Goal: Check status: Check status

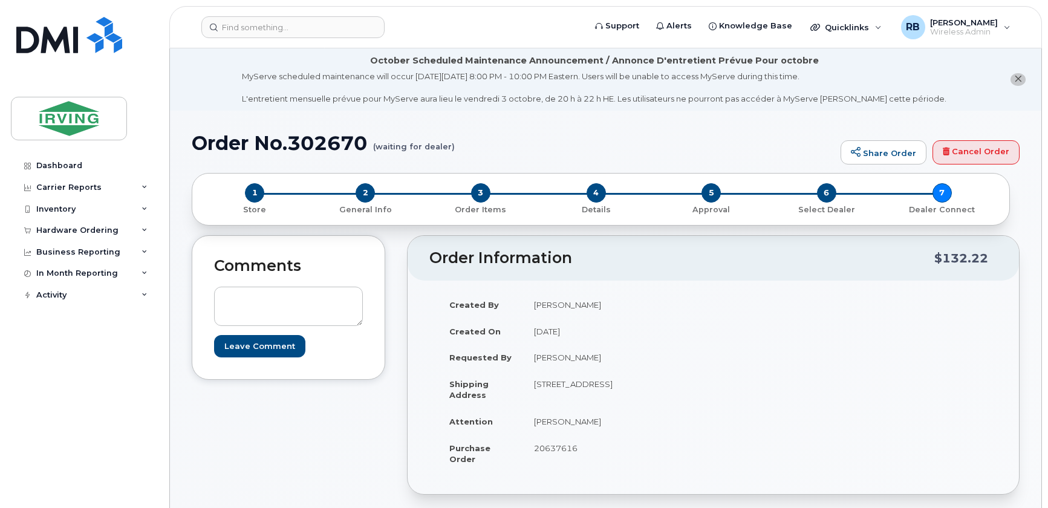
scroll to position [355, 0]
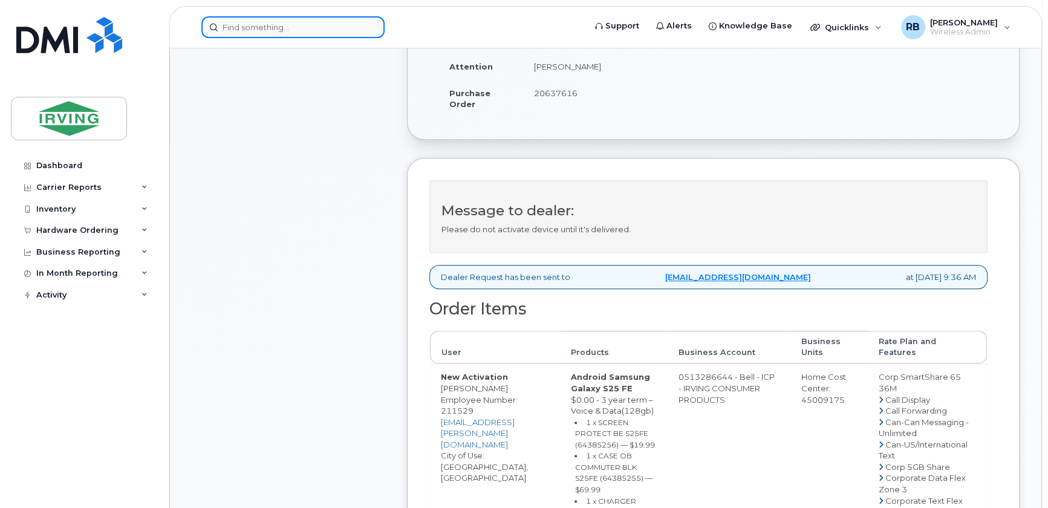
click at [255, 28] on input at bounding box center [292, 27] width 183 height 22
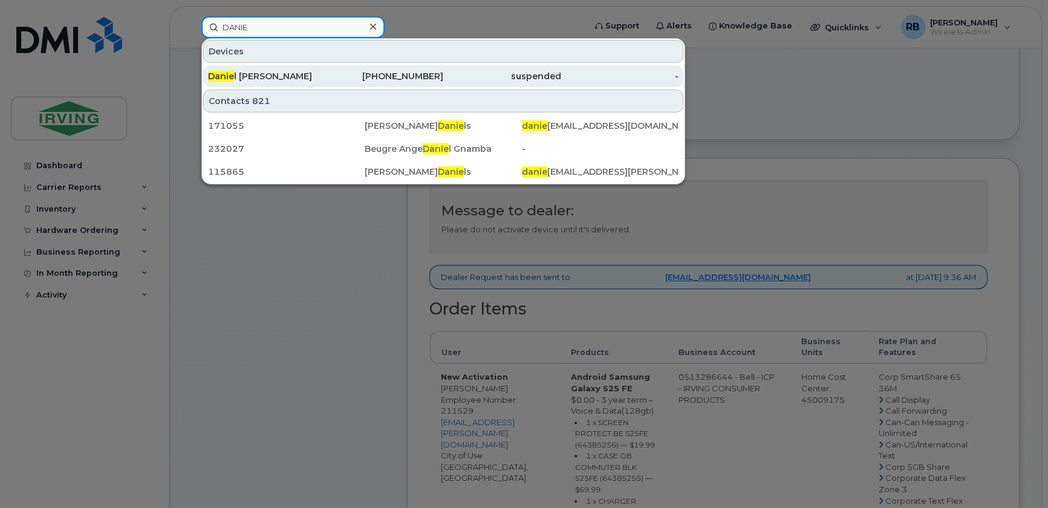
type input "DANIE"
click at [232, 71] on span "Danie" at bounding box center [221, 76] width 26 height 11
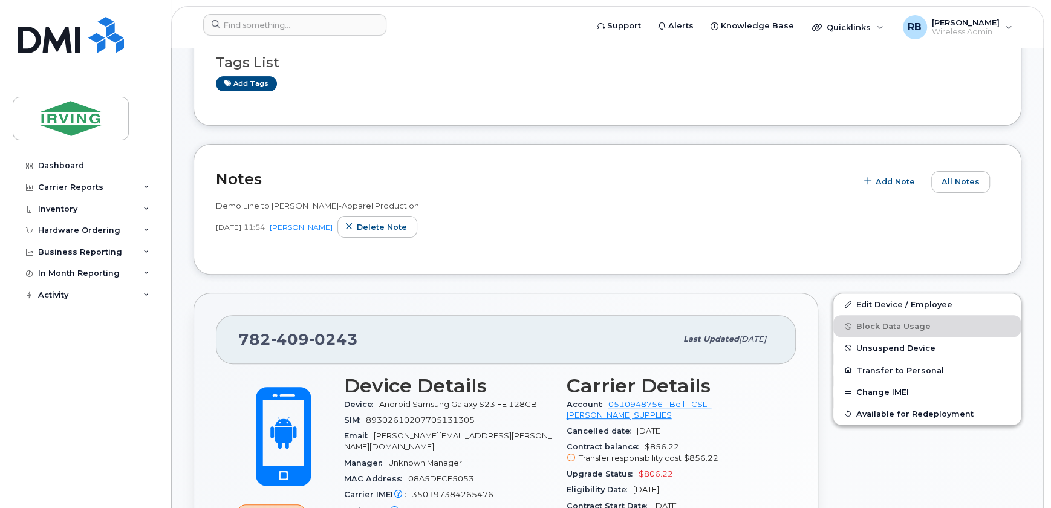
scroll to position [219, 0]
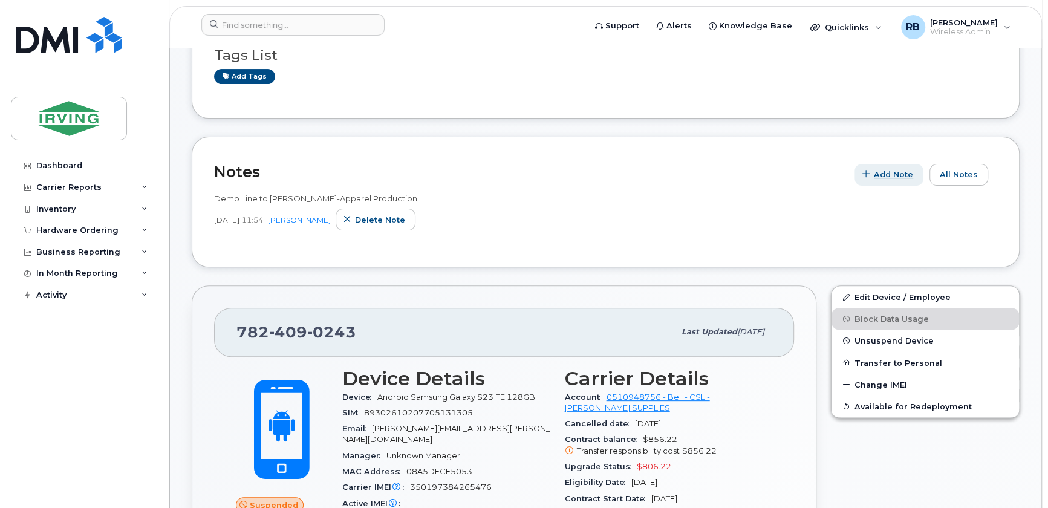
click at [880, 176] on span "Add Note" at bounding box center [893, 174] width 39 height 11
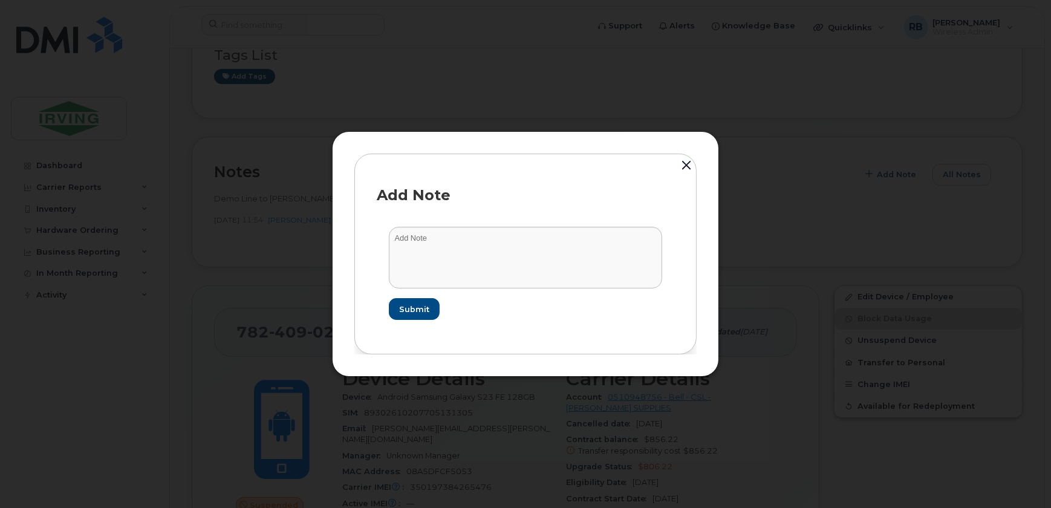
click at [685, 164] on button "button" at bounding box center [686, 166] width 18 height 27
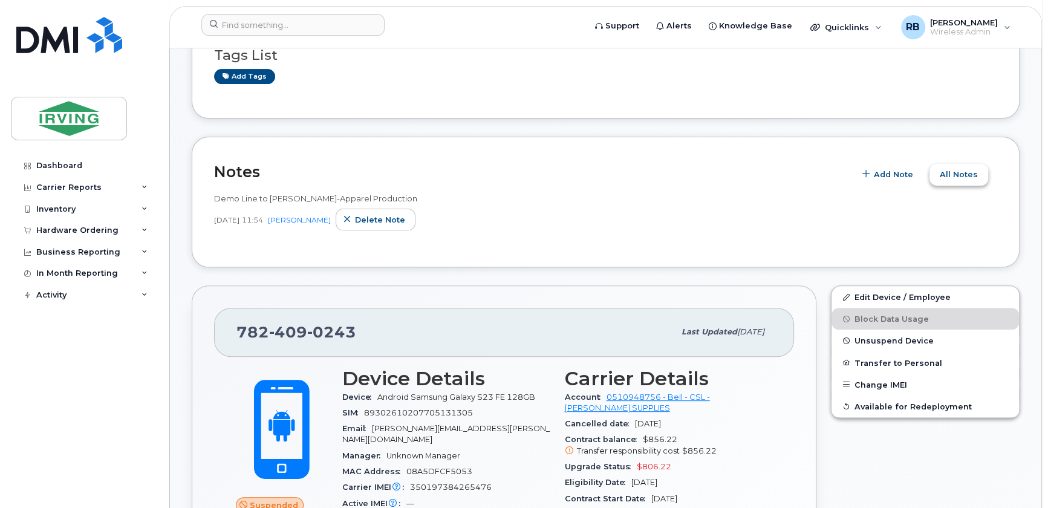
click at [957, 178] on span "All Notes" at bounding box center [959, 174] width 38 height 11
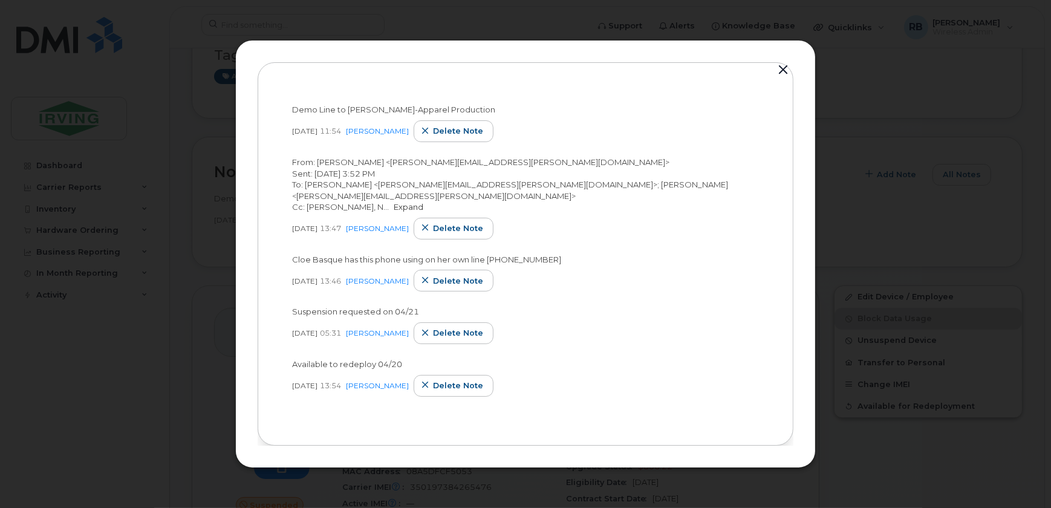
click at [394, 208] on link "Expand" at bounding box center [409, 207] width 30 height 10
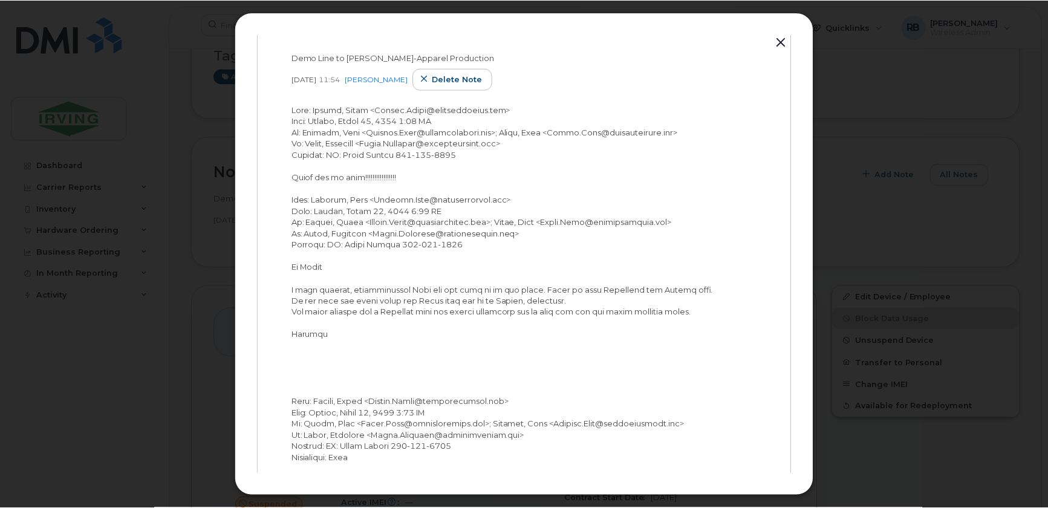
scroll to position [0, 0]
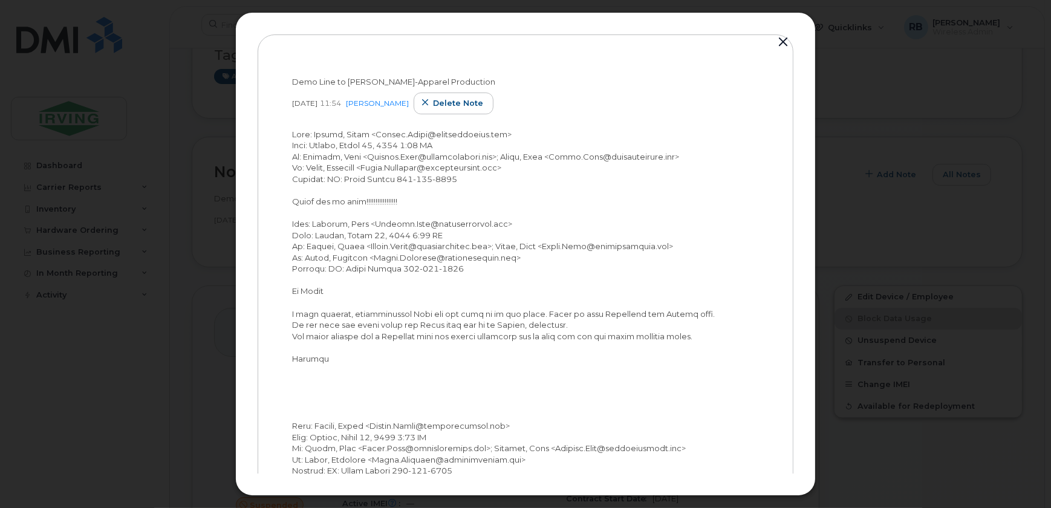
click at [781, 39] on button "button" at bounding box center [783, 42] width 18 height 17
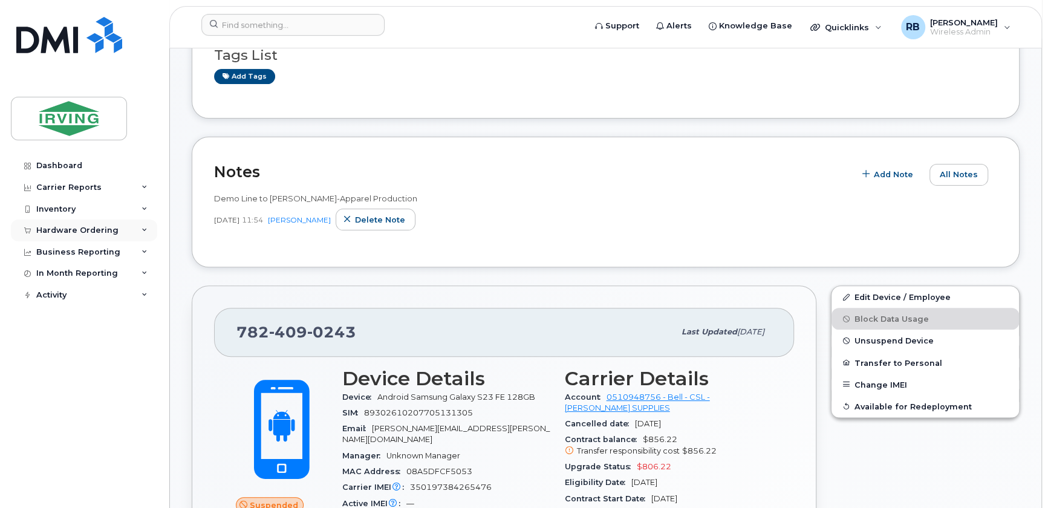
click at [91, 227] on div "Hardware Ordering" at bounding box center [77, 231] width 82 height 10
click at [50, 274] on div "Orders" at bounding box center [57, 275] width 30 height 11
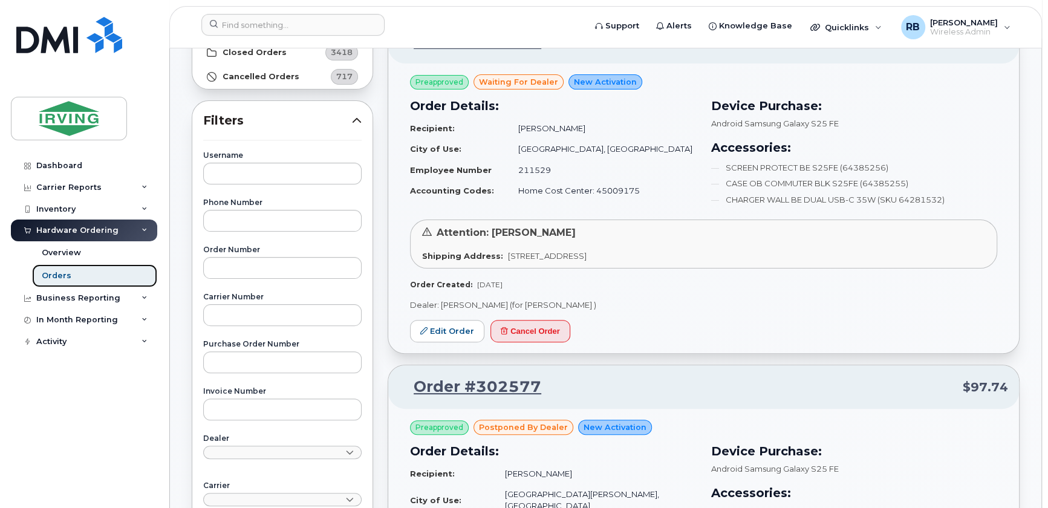
scroll to position [146, 0]
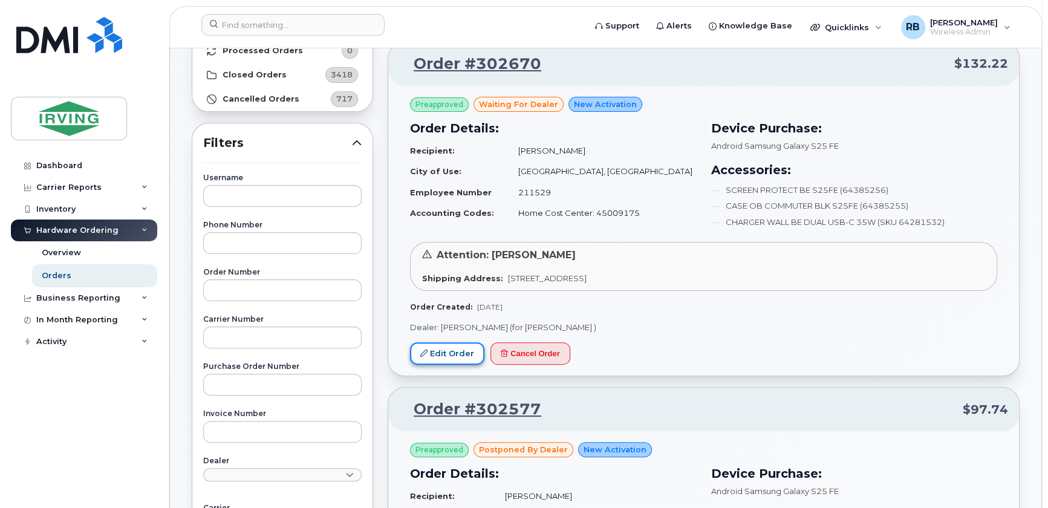
click at [462, 359] on link "Edit Order" at bounding box center [447, 353] width 74 height 22
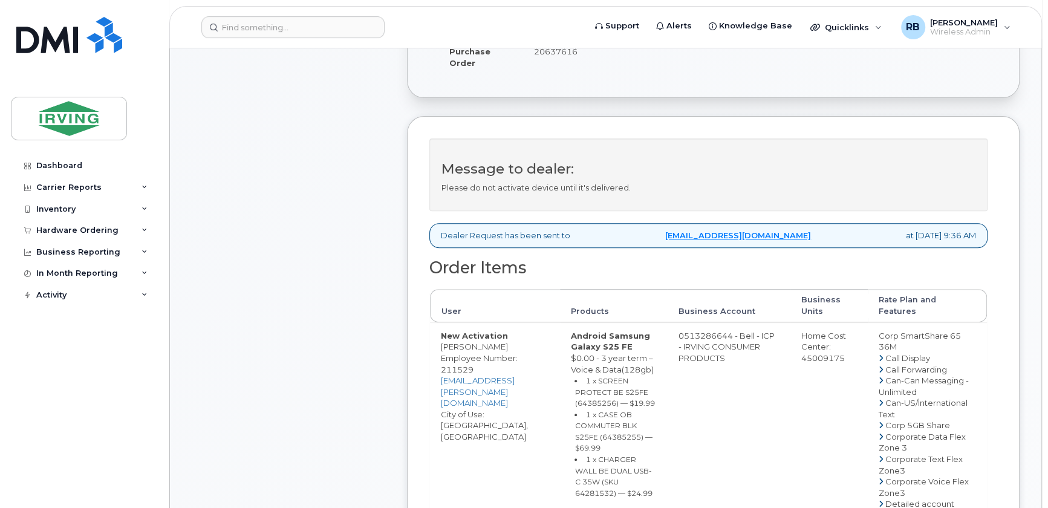
scroll to position [366, 0]
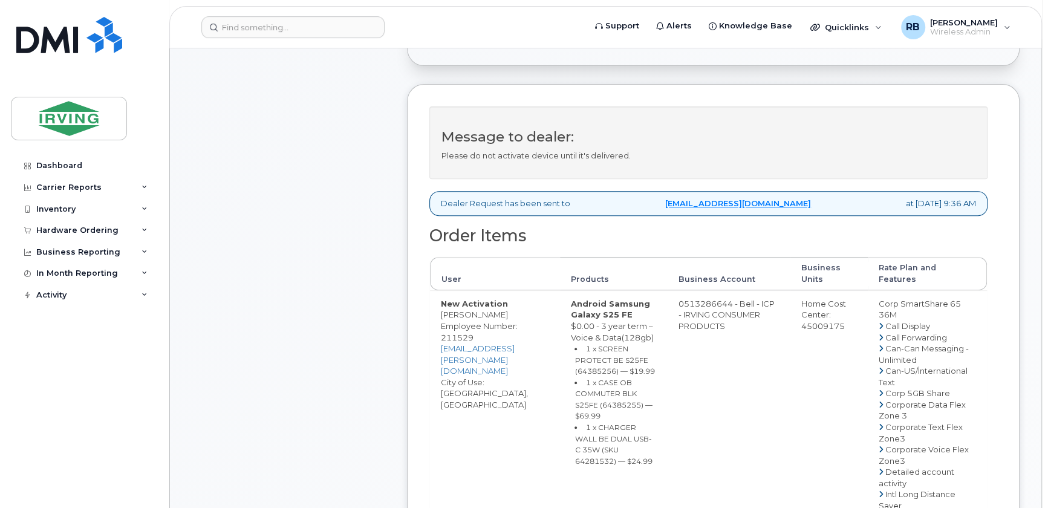
drag, startPoint x: 720, startPoint y: 302, endPoint x: 767, endPoint y: 301, distance: 47.2
copy td "513286644"
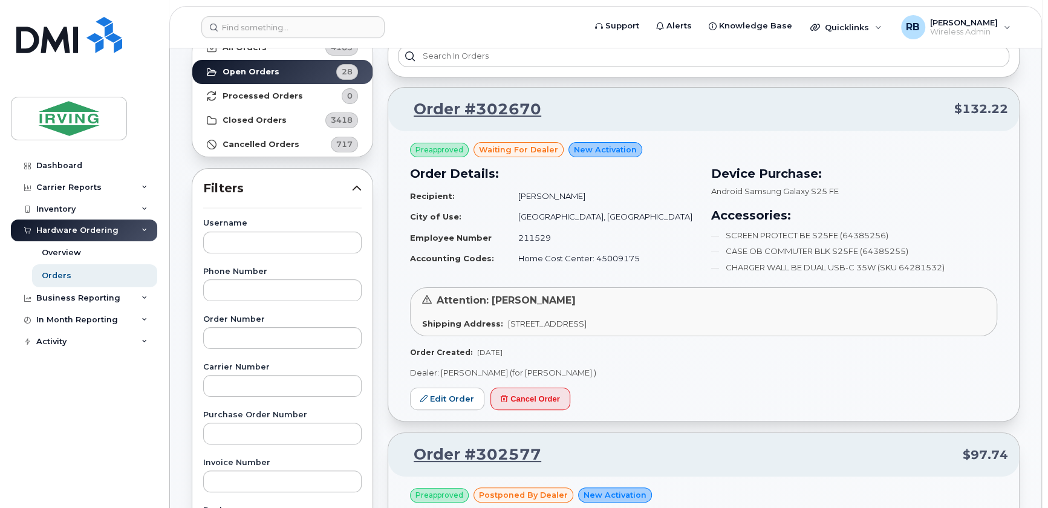
scroll to position [146, 0]
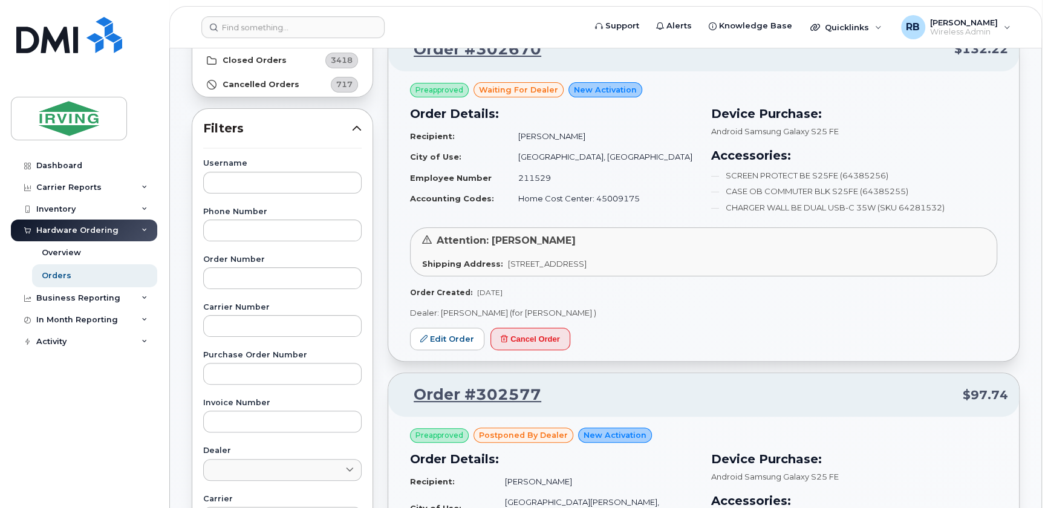
scroll to position [146, 0]
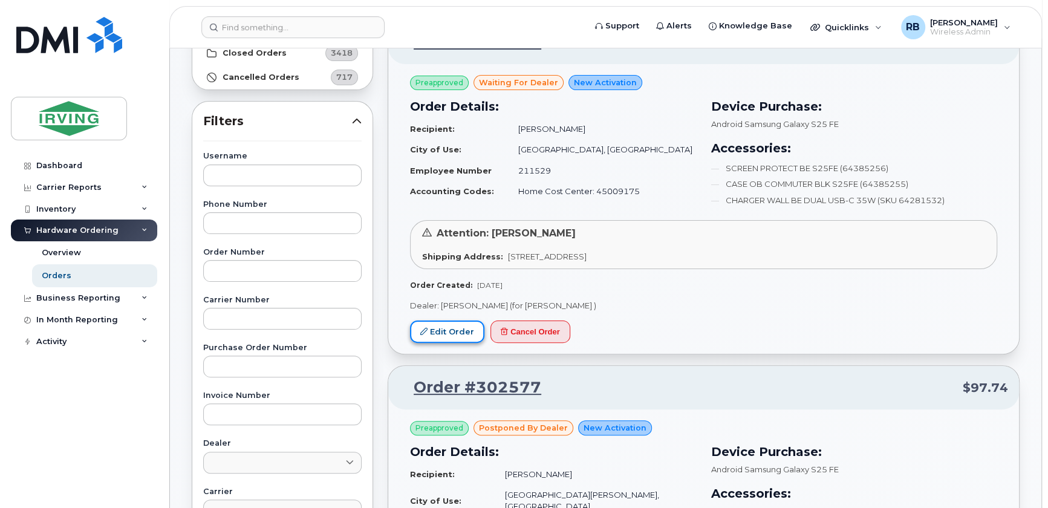
click at [444, 336] on link "Edit Order" at bounding box center [447, 331] width 74 height 22
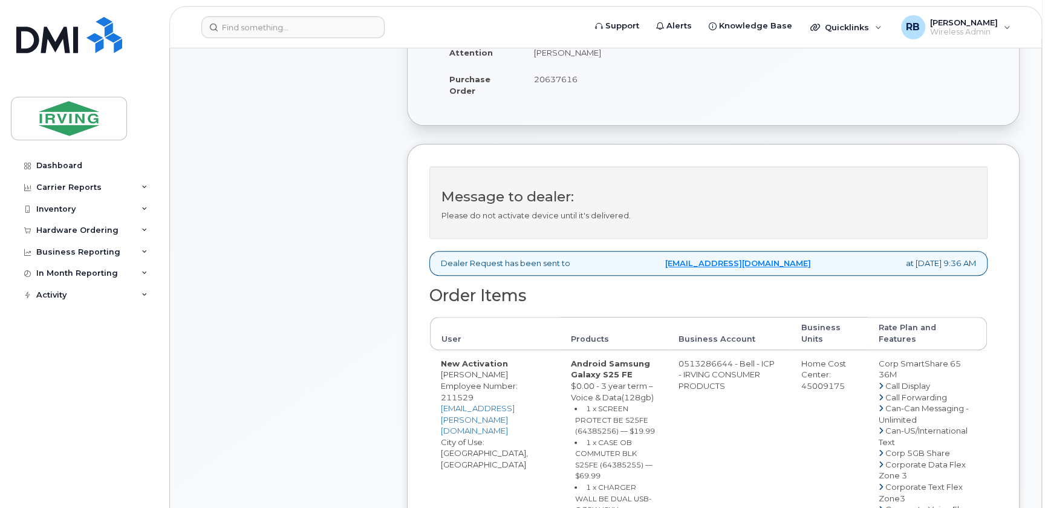
scroll to position [219, 0]
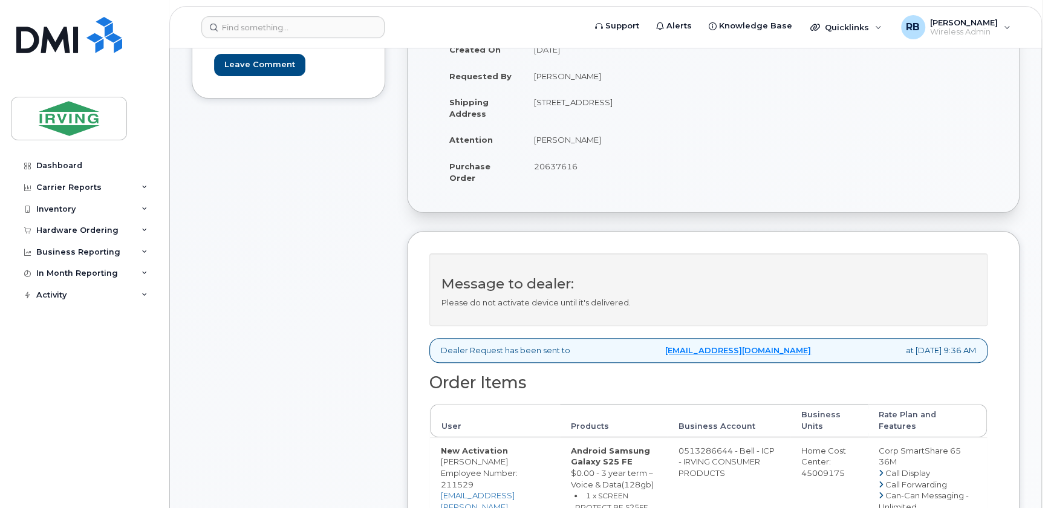
click at [549, 166] on span "20637616" at bounding box center [556, 166] width 44 height 10
copy span "20637616"
click at [544, 140] on td "John Cameron" at bounding box center [613, 139] width 181 height 27
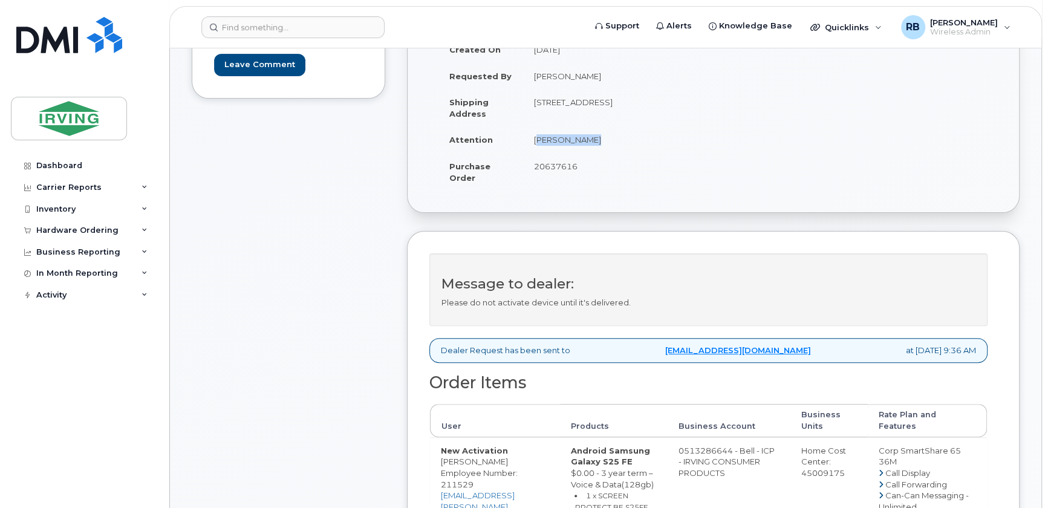
click at [544, 140] on td "John Cameron" at bounding box center [613, 139] width 181 height 27
copy tbody "John Cameron"
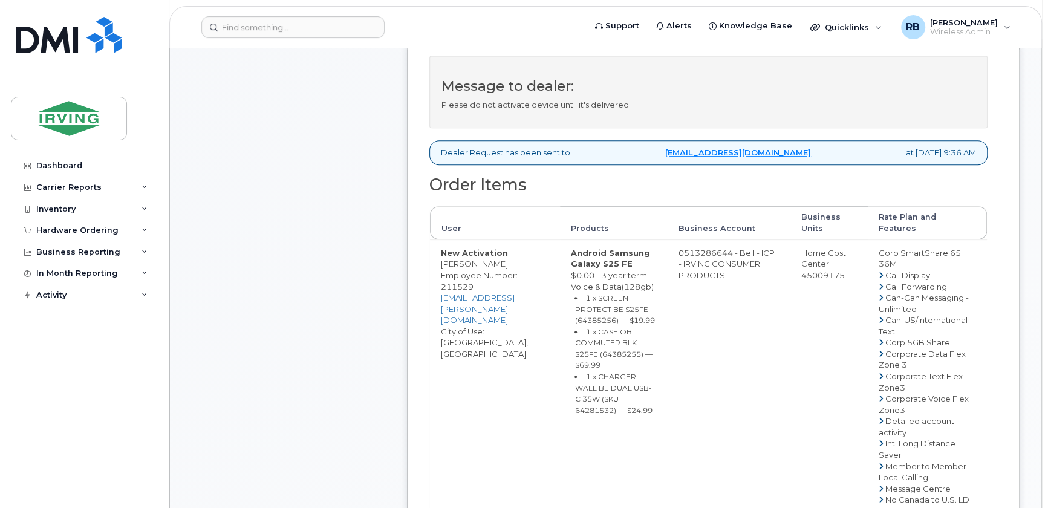
scroll to position [440, 0]
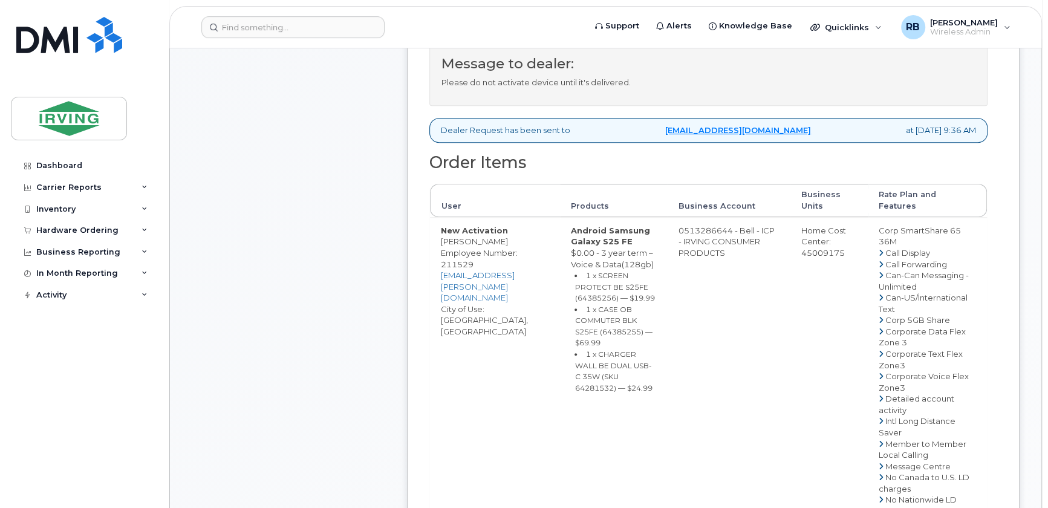
copy td "[PERSON_NAME]"
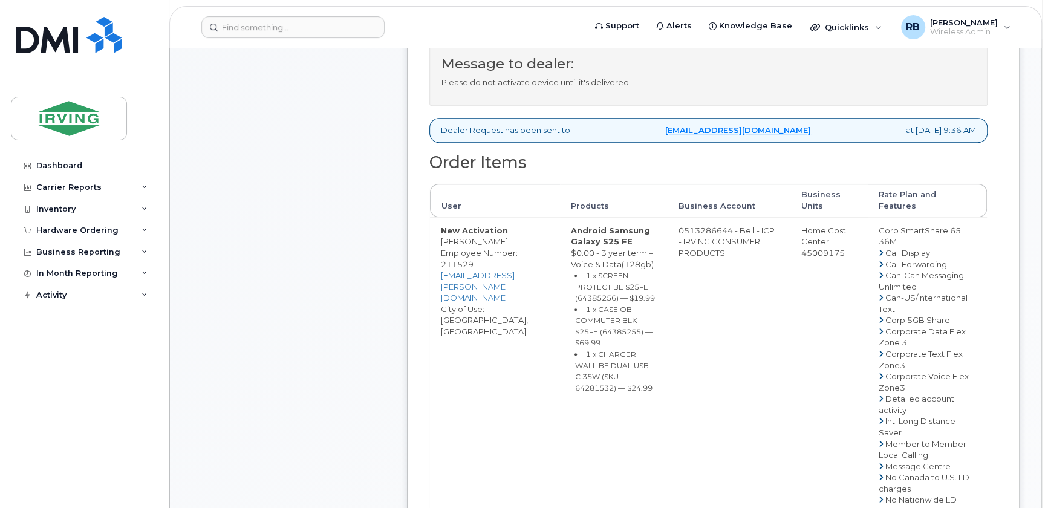
click at [646, 302] on small "1 x SCREEN PROTECT BE S25FE (64385256) — $19.99" at bounding box center [614, 286] width 80 height 31
copy small "64385256"
click at [652, 348] on small "1 x CASE OB COMMUTER BLK S25FE (64385255) — $69.99" at bounding box center [612, 326] width 77 height 43
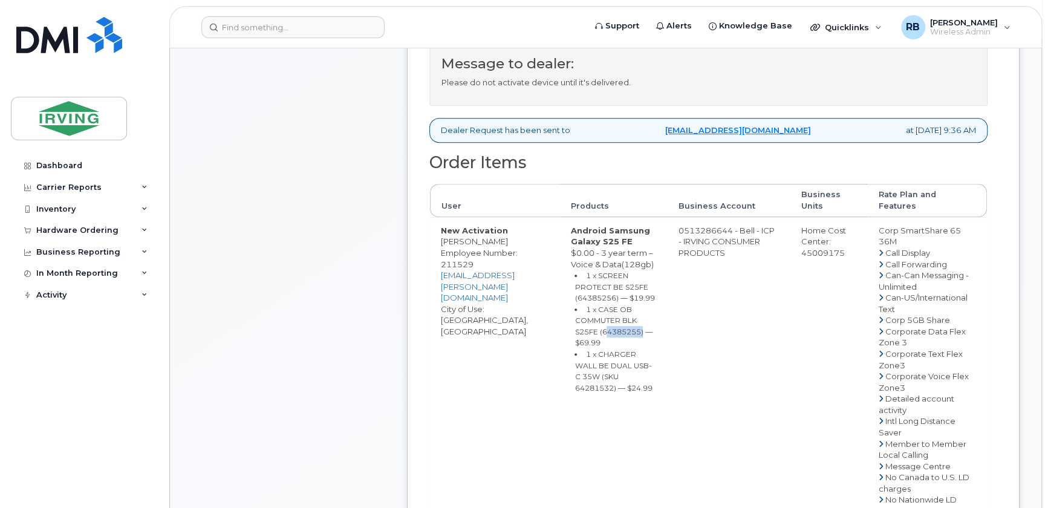
copy small "64385255"
click at [637, 392] on small "1 x CHARGER WALL BE DUAL USB-C 35W (SKU 64281532) — $24.99" at bounding box center [612, 370] width 77 height 43
copy small "64281532"
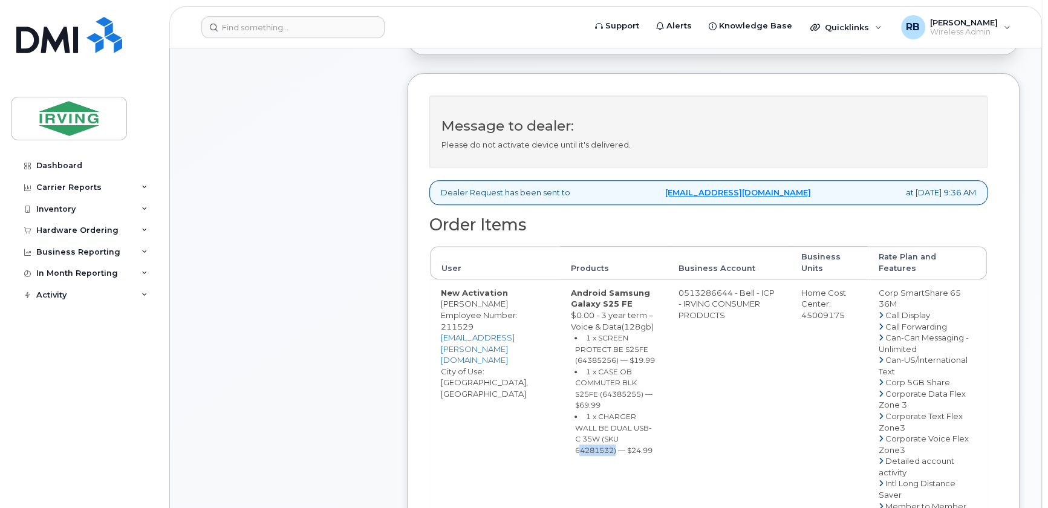
scroll to position [293, 0]
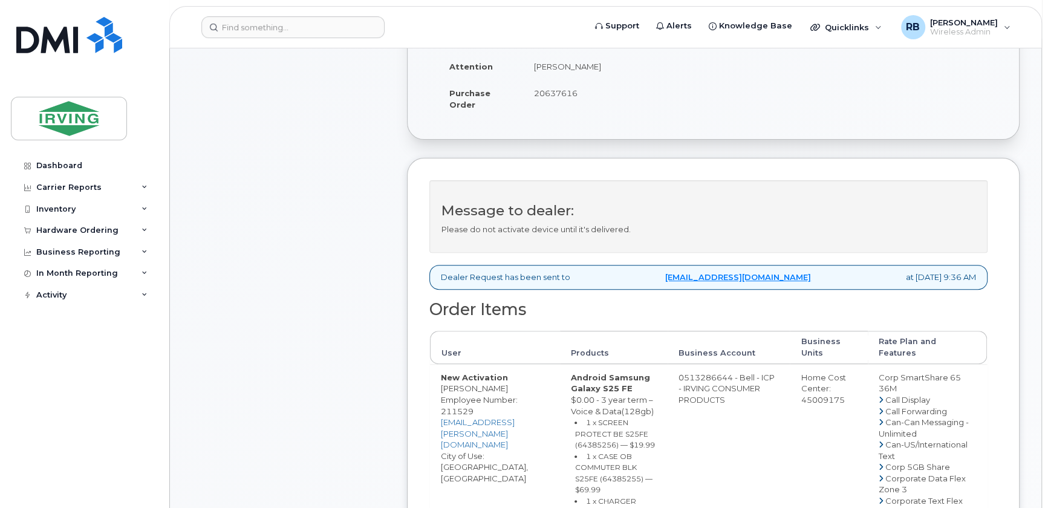
drag, startPoint x: 720, startPoint y: 377, endPoint x: 769, endPoint y: 378, distance: 49.0
copy td "513286644"
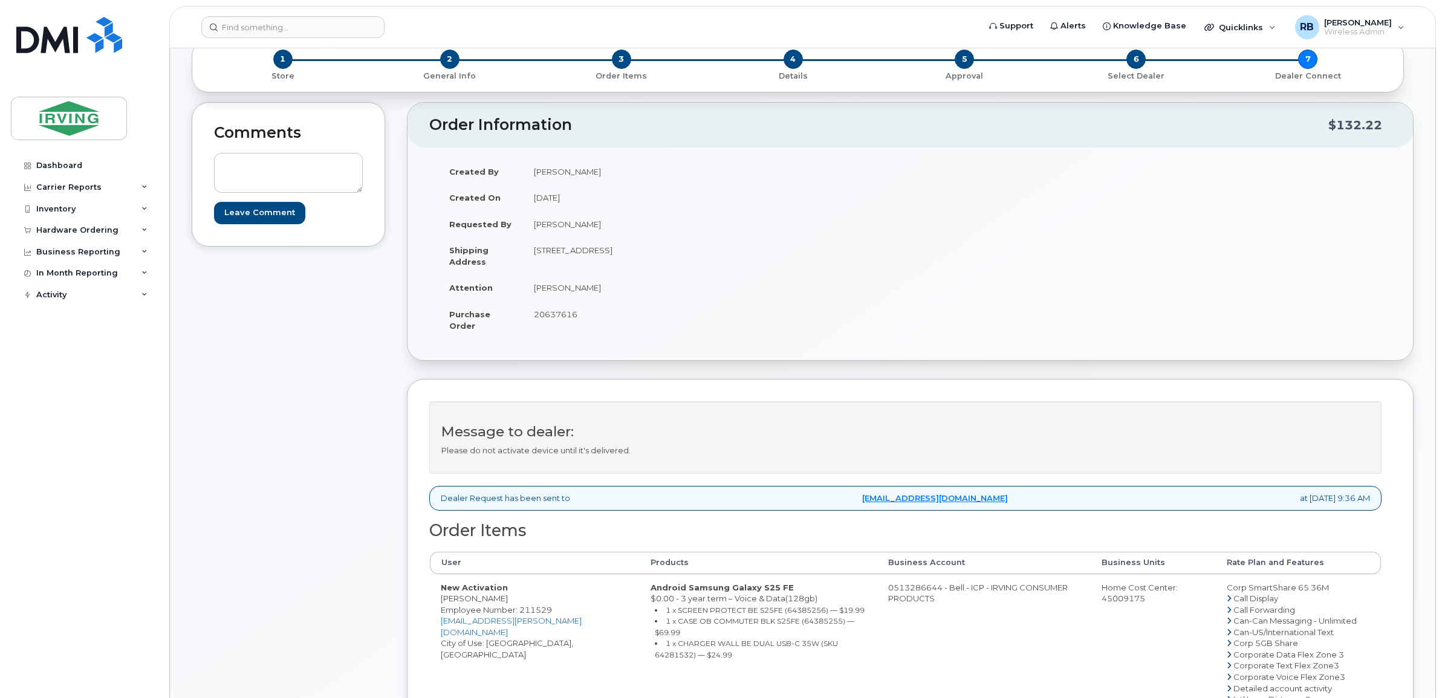
scroll to position [103, 0]
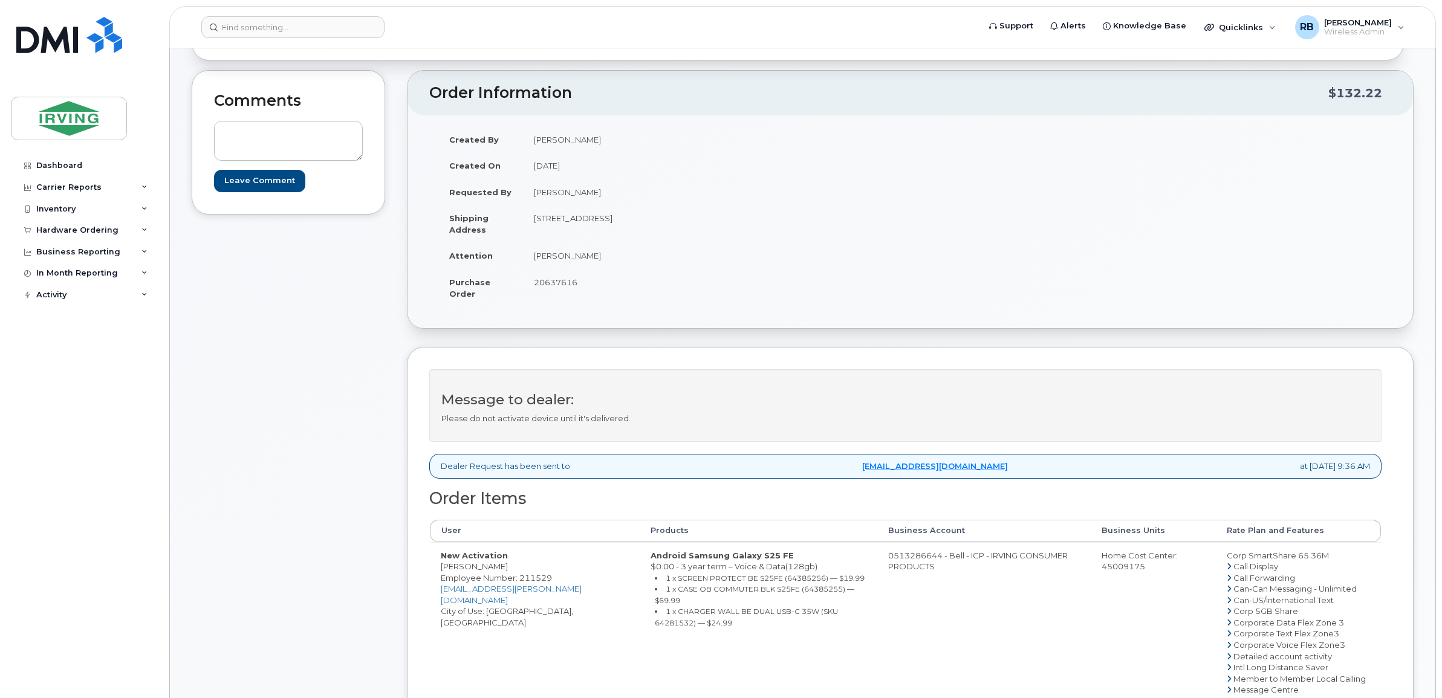
click at [230, 302] on div "Comments Leave Comment" at bounding box center [288, 576] width 193 height 1012
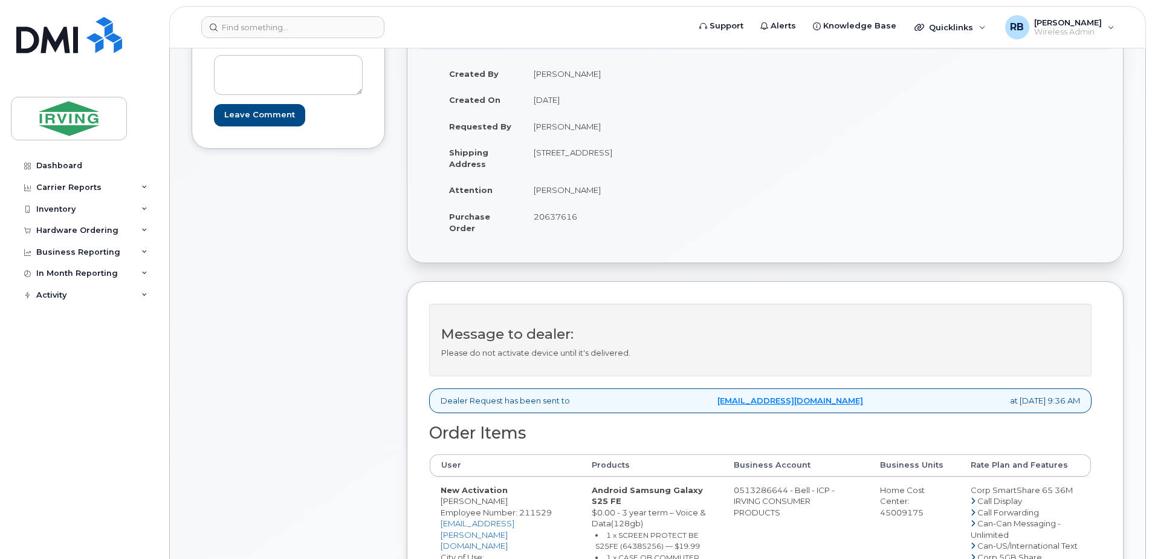
scroll to position [322, 0]
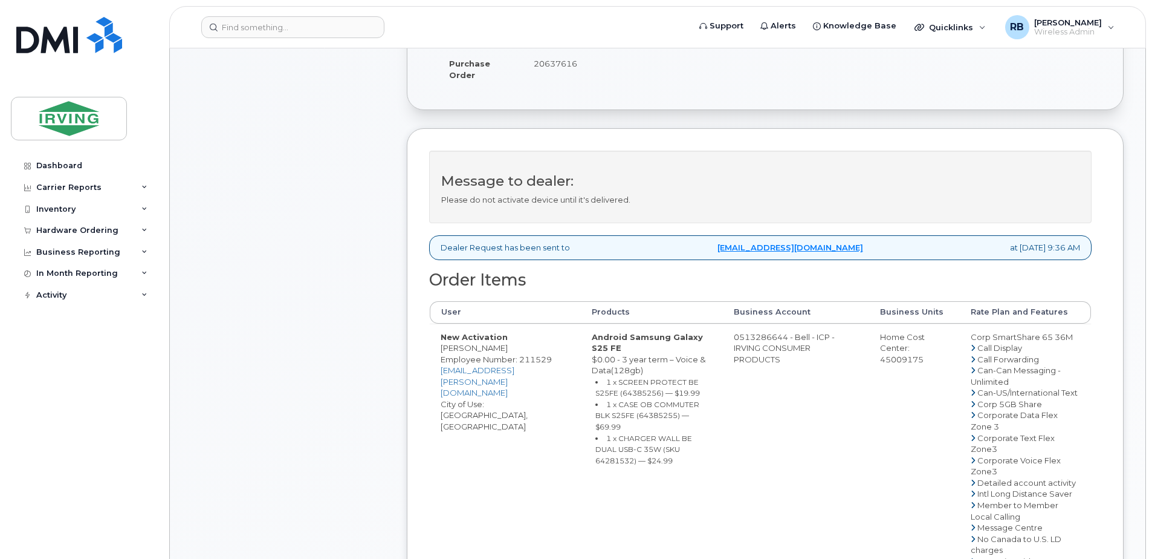
drag, startPoint x: 76, startPoint y: 238, endPoint x: 67, endPoint y: 252, distance: 15.8
click at [76, 238] on div "Hardware Ordering" at bounding box center [84, 230] width 146 height 22
click at [53, 276] on div "Orders" at bounding box center [57, 275] width 30 height 11
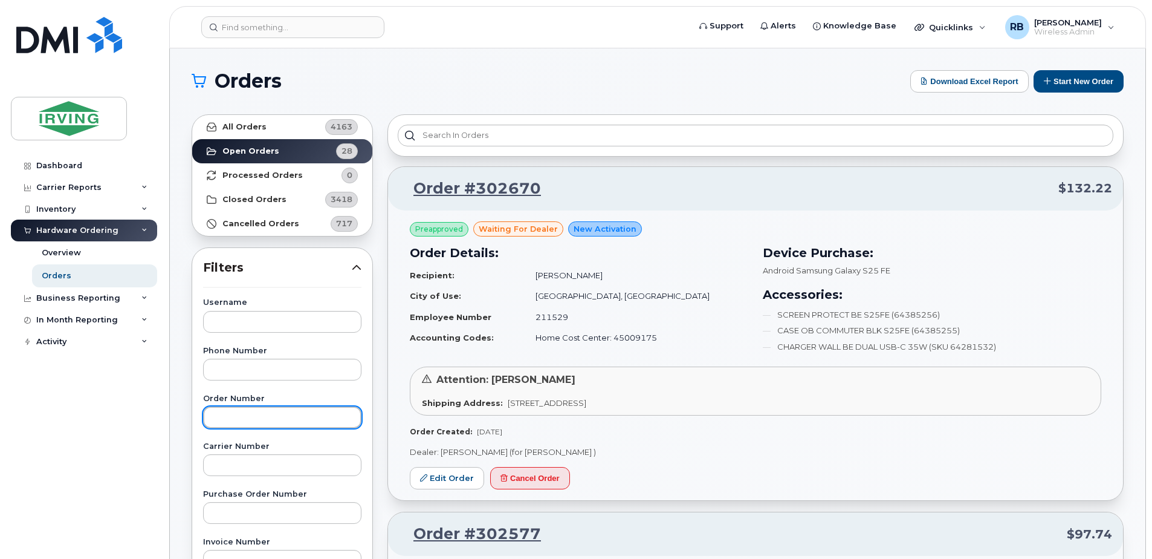
click at [247, 411] on input "text" at bounding box center [282, 417] width 158 height 22
type input "301320"
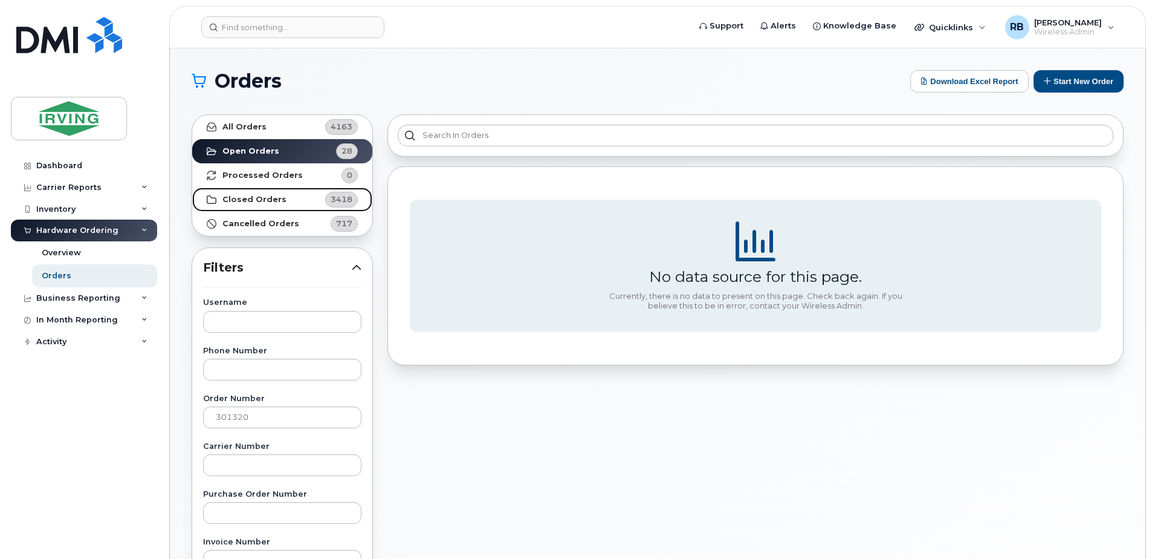
click at [250, 203] on strong "Closed Orders" at bounding box center [255, 200] width 64 height 10
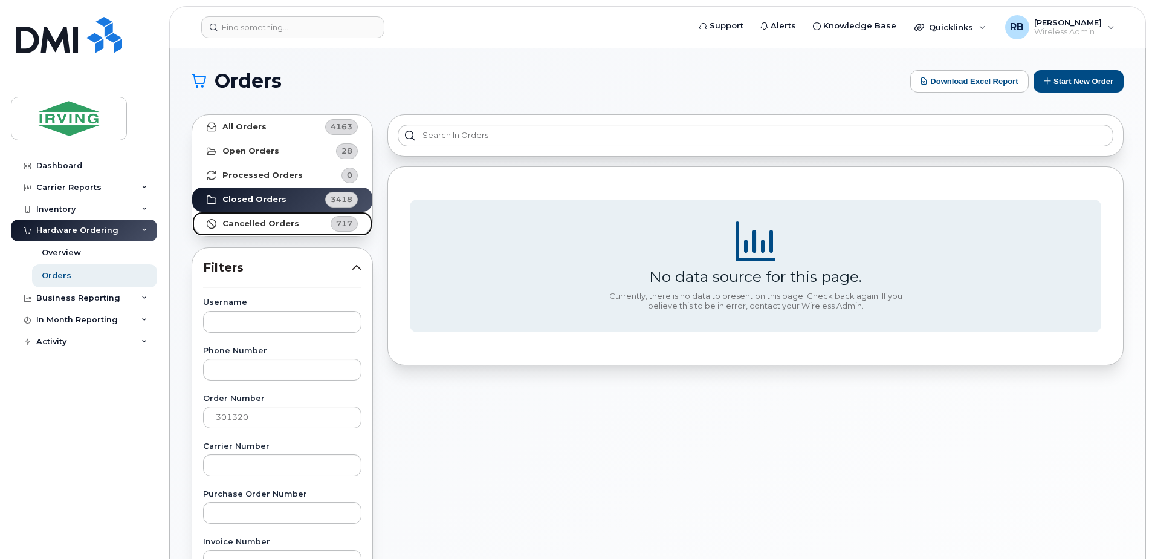
click at [249, 218] on link "Cancelled Orders 717" at bounding box center [282, 224] width 180 height 24
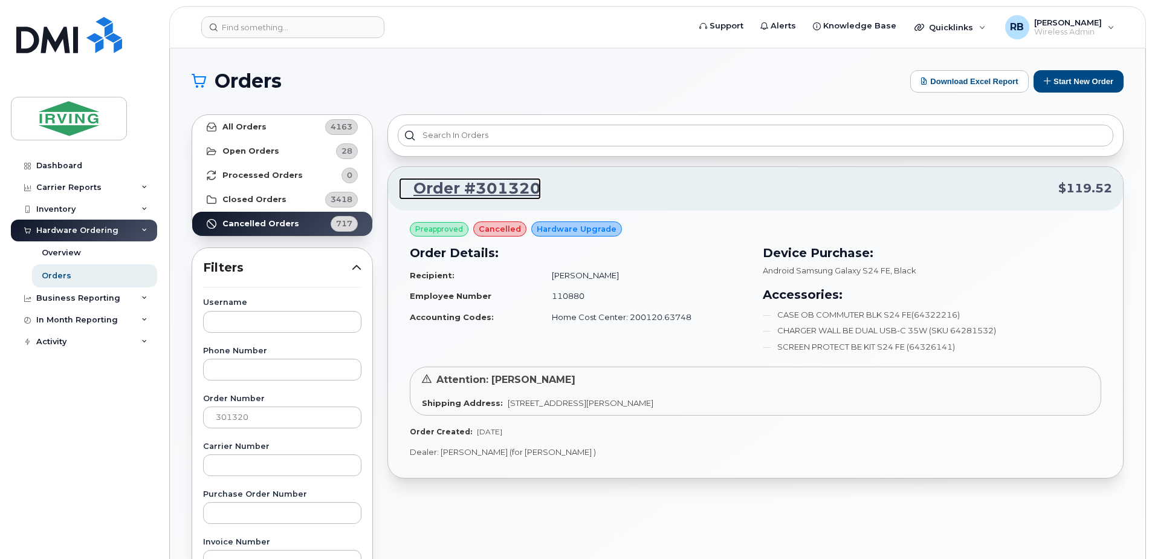
click at [432, 188] on link "Order #301320" at bounding box center [470, 189] width 142 height 22
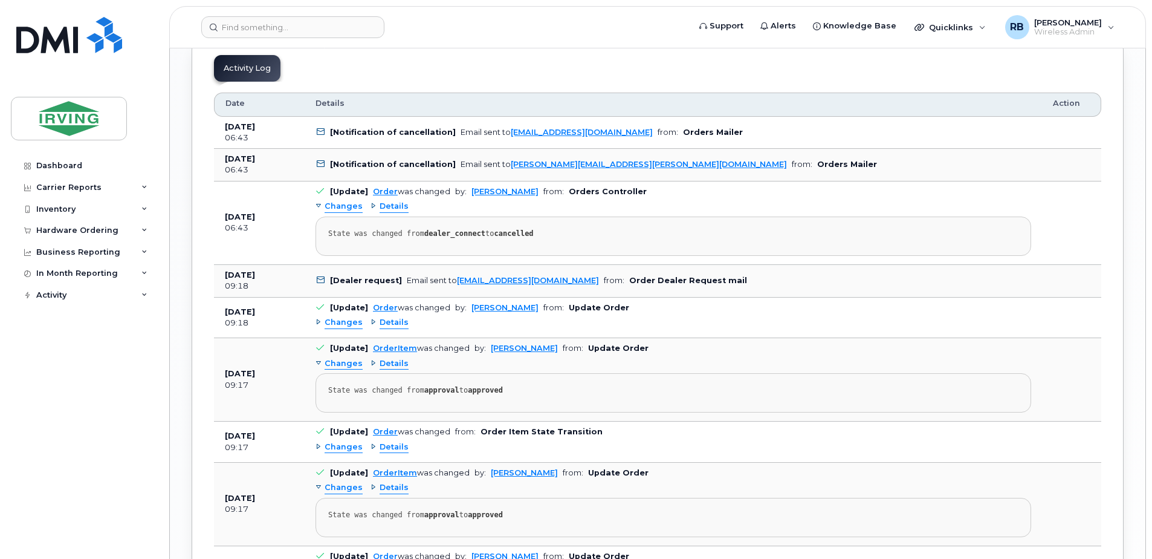
scroll to position [1605, 0]
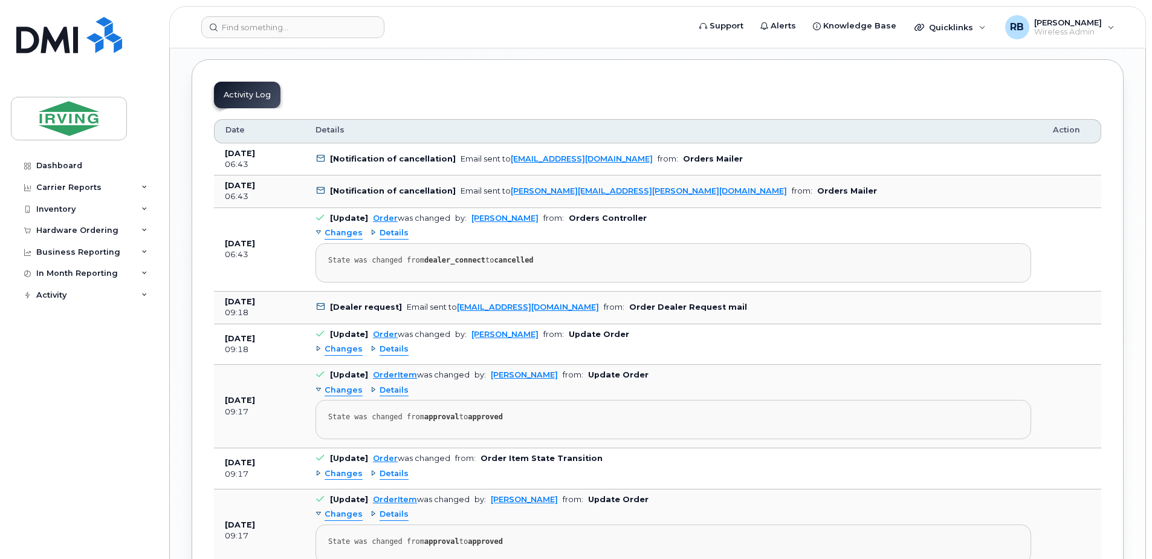
click at [386, 239] on span "Details" at bounding box center [394, 232] width 29 height 11
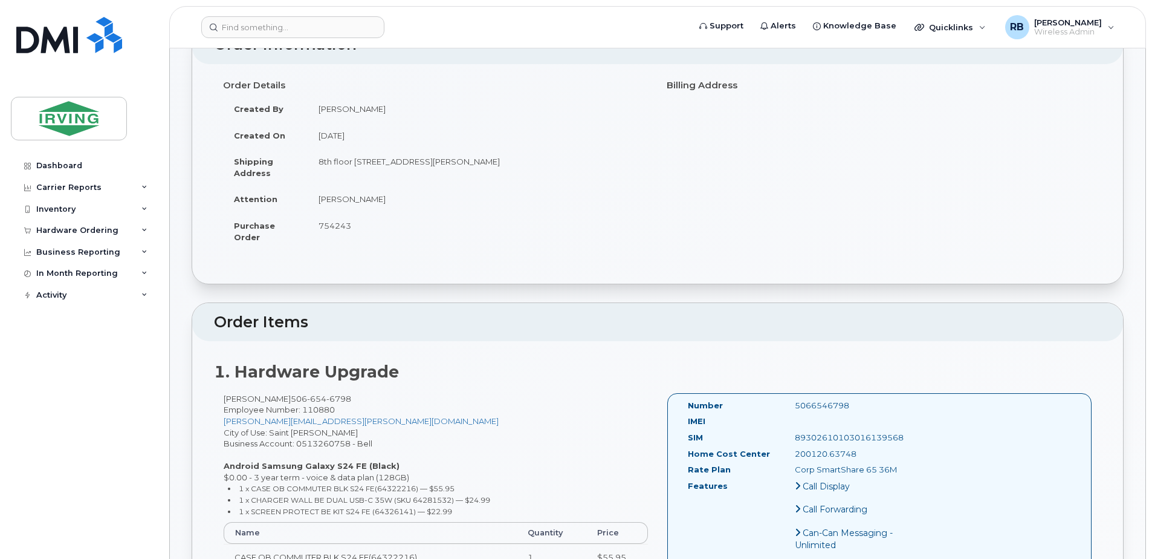
scroll to position [73, 0]
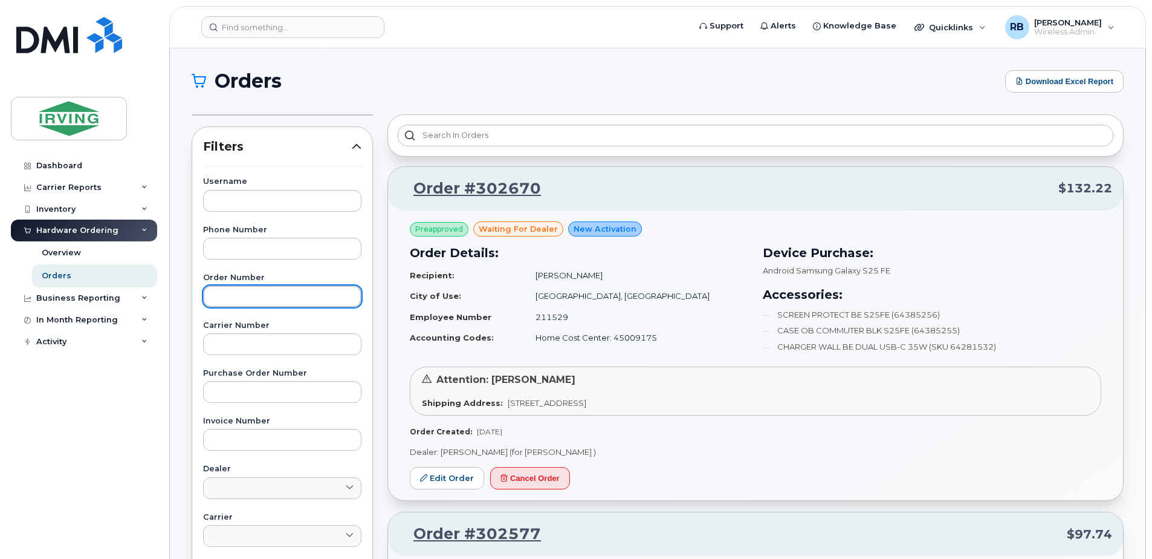
click at [253, 299] on input "text" at bounding box center [282, 296] width 158 height 22
type input "301352"
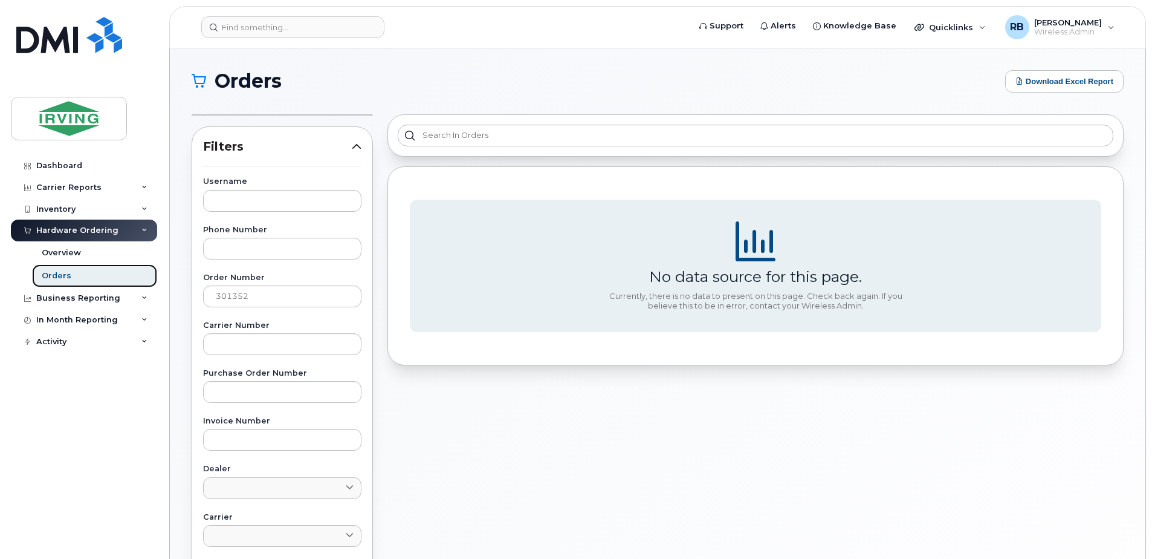
click at [57, 278] on div "Orders" at bounding box center [57, 275] width 30 height 11
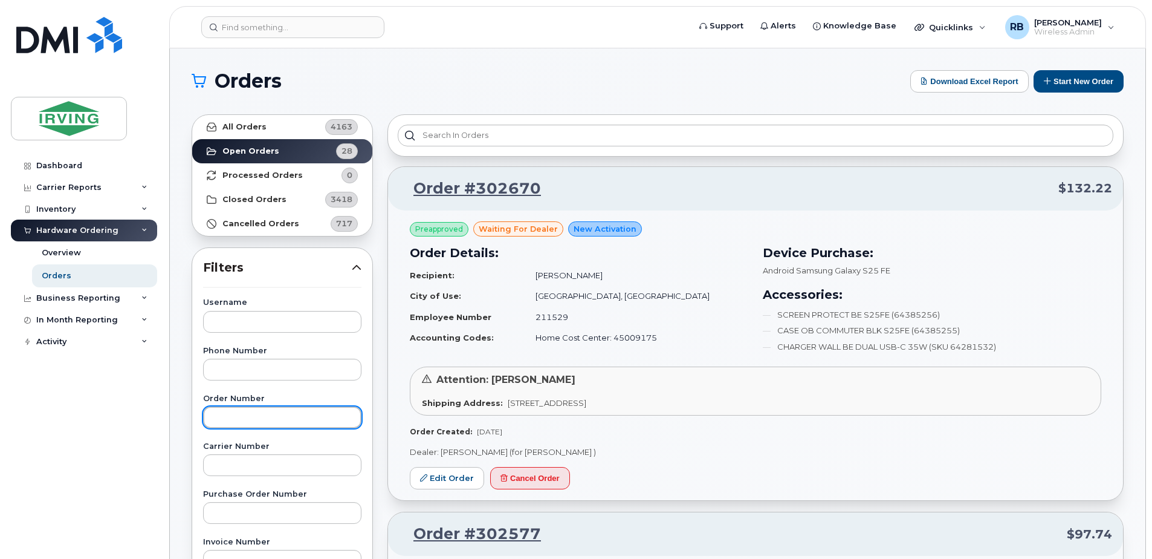
click at [270, 408] on input "text" at bounding box center [282, 417] width 158 height 22
type input "301352"
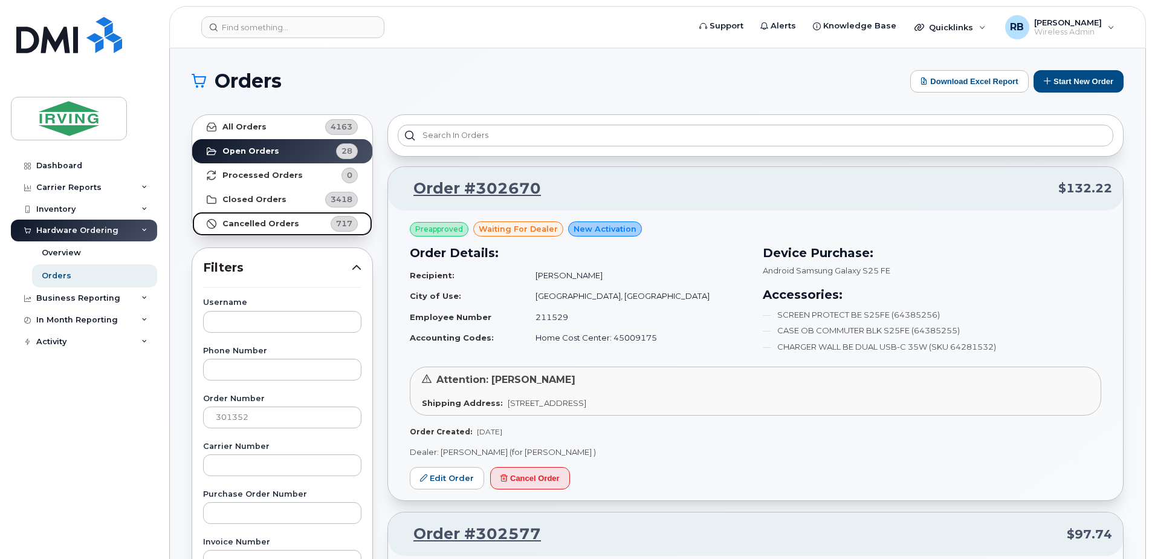
click at [240, 224] on strong "Cancelled Orders" at bounding box center [261, 224] width 77 height 10
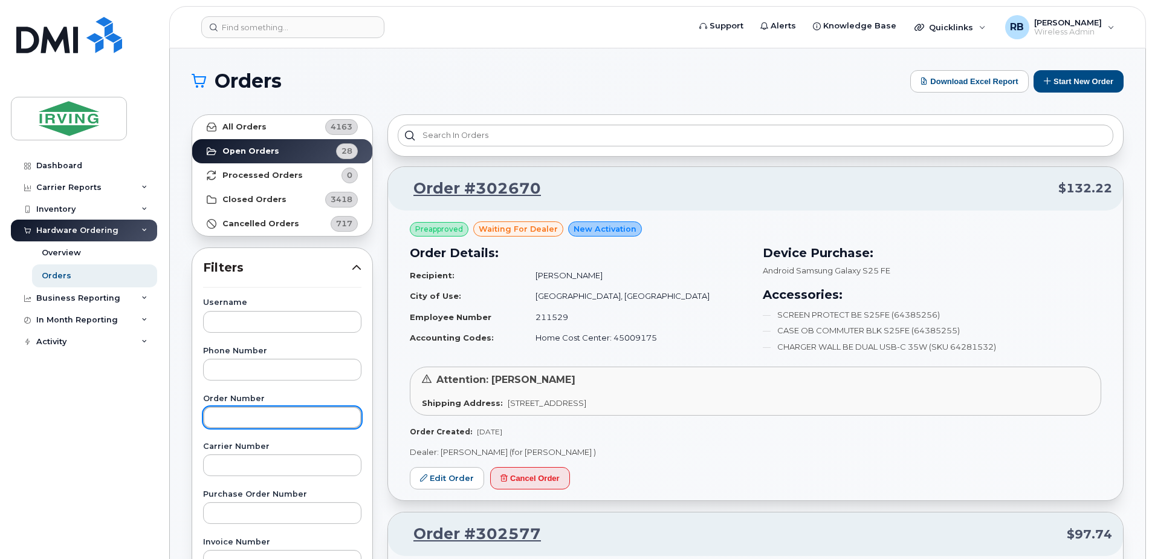
click at [253, 416] on input "text" at bounding box center [282, 417] width 158 height 22
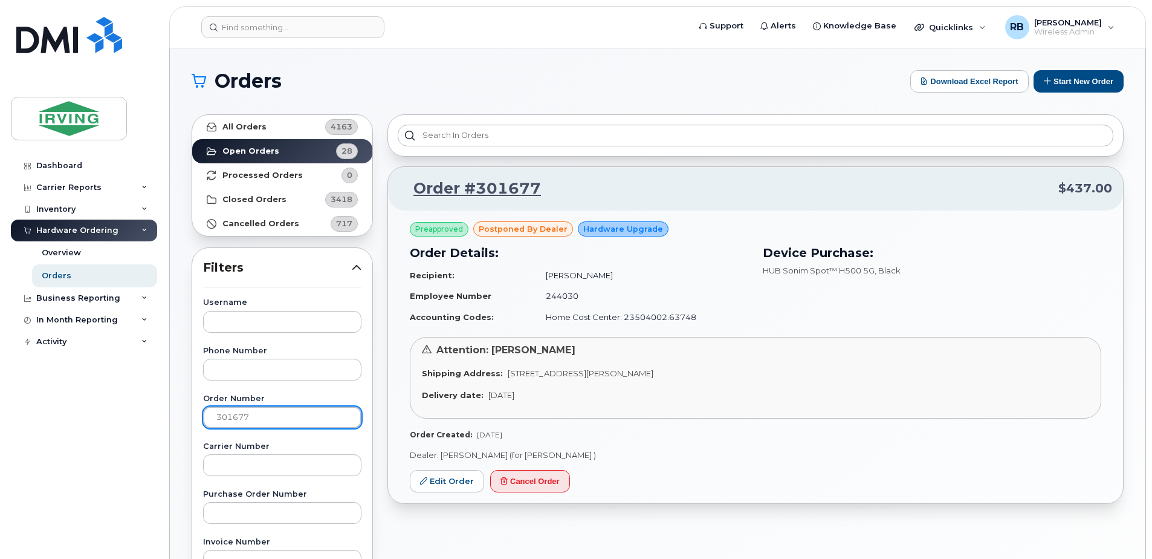
click at [238, 409] on input "301677" at bounding box center [282, 417] width 158 height 22
type input "302040"
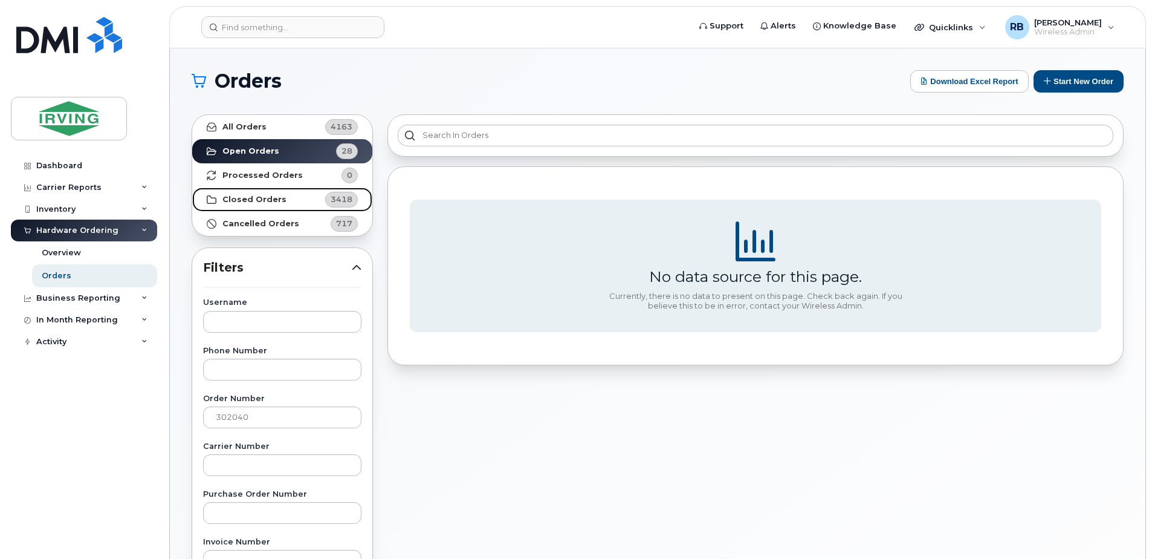
click at [227, 203] on strong "Closed Orders" at bounding box center [255, 200] width 64 height 10
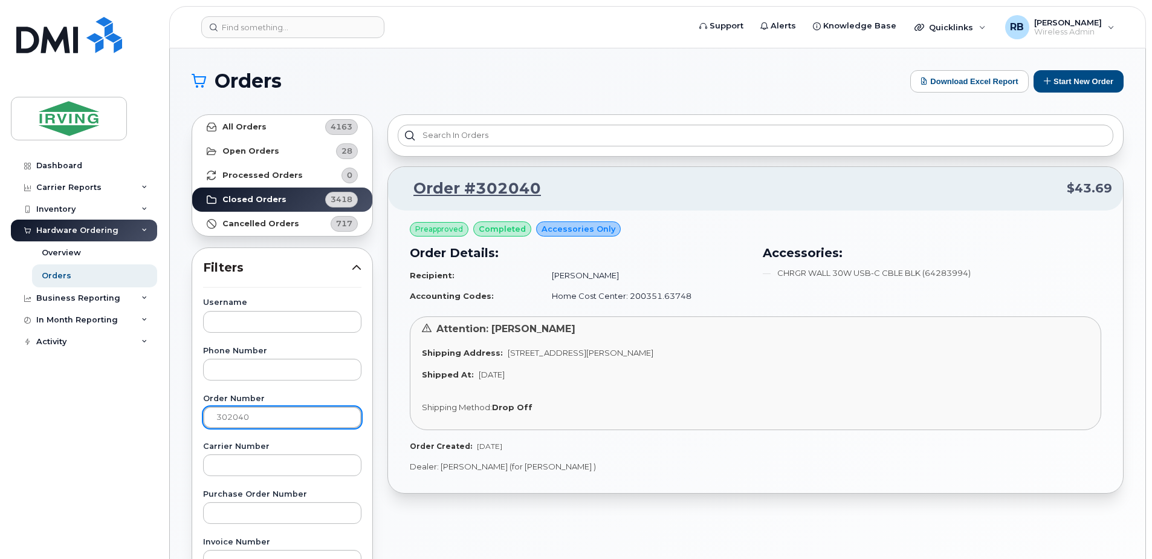
click at [264, 415] on input "302040" at bounding box center [282, 417] width 158 height 22
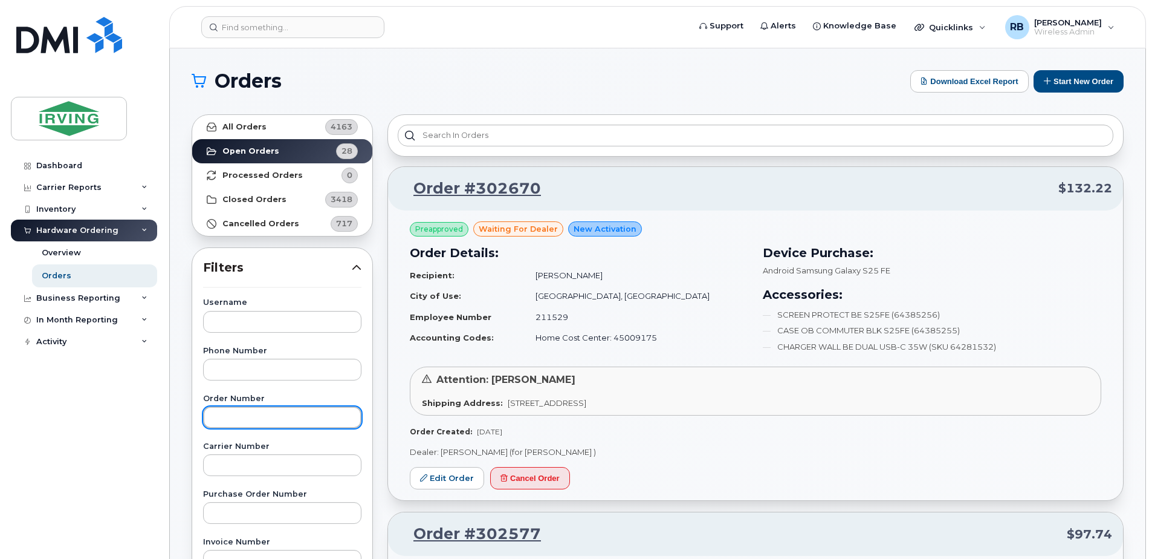
click at [283, 416] on input "text" at bounding box center [282, 417] width 158 height 22
type input "301677"
